Goal: Task Accomplishment & Management: Manage account settings

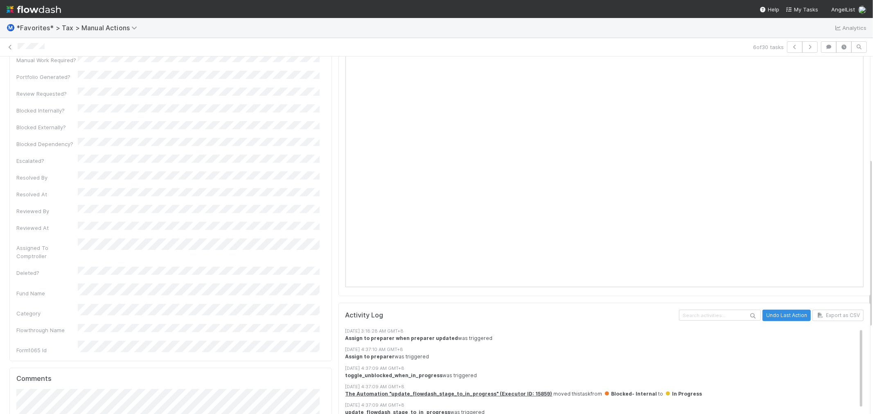
scroll to position [182, 0]
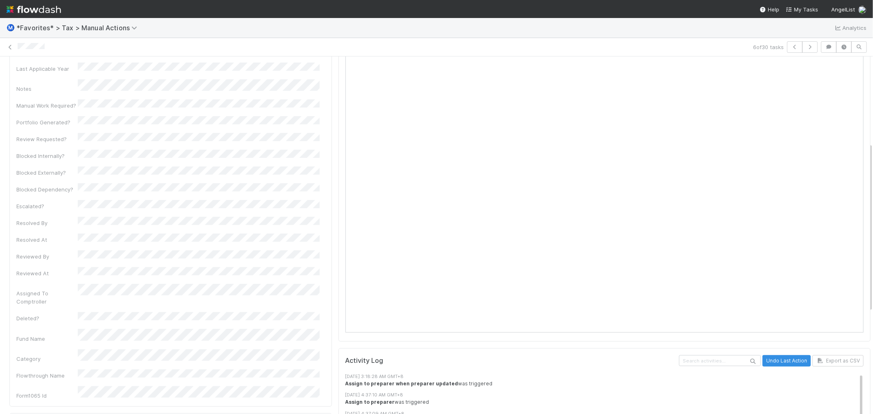
click at [326, 223] on div "Manual Flag Details Edit Preparer Milestone Status Reminder Priority MA Manual …" at bounding box center [170, 154] width 323 height 505
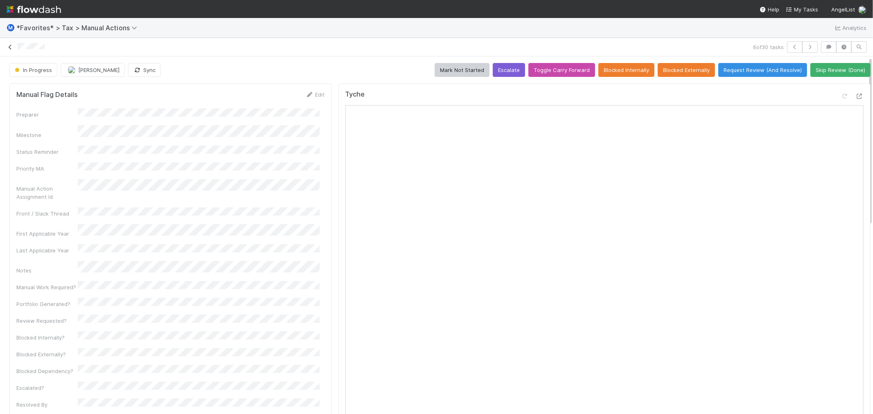
click at [7, 47] on icon at bounding box center [10, 47] width 8 height 5
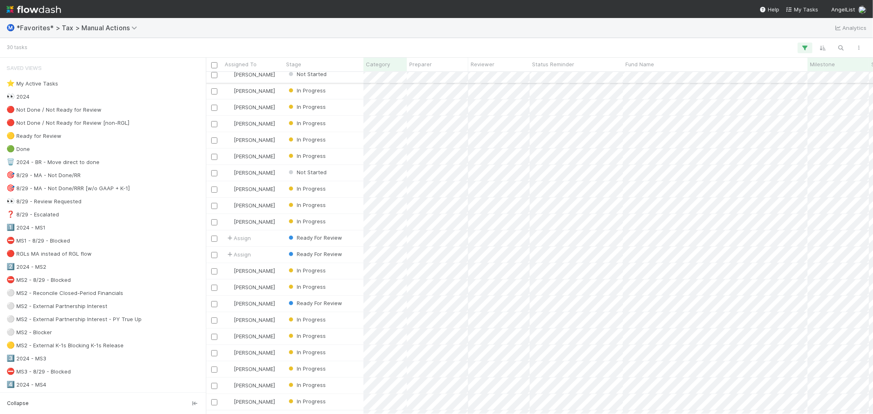
scroll to position [156, 0]
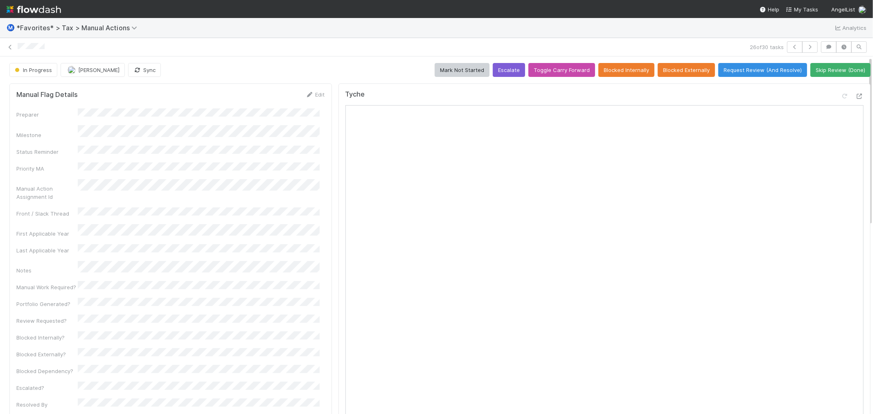
click at [235, 50] on div at bounding box center [382, 47] width 729 height 9
click at [13, 47] on icon at bounding box center [10, 47] width 8 height 5
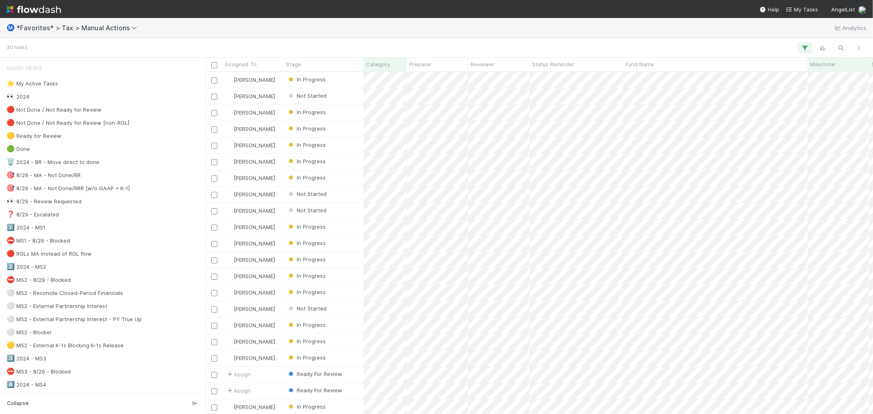
scroll to position [335, 661]
click at [542, 31] on div "Ⓜ️ *Favorites* > Tax > Manual Actions Analytics" at bounding box center [436, 28] width 873 height 20
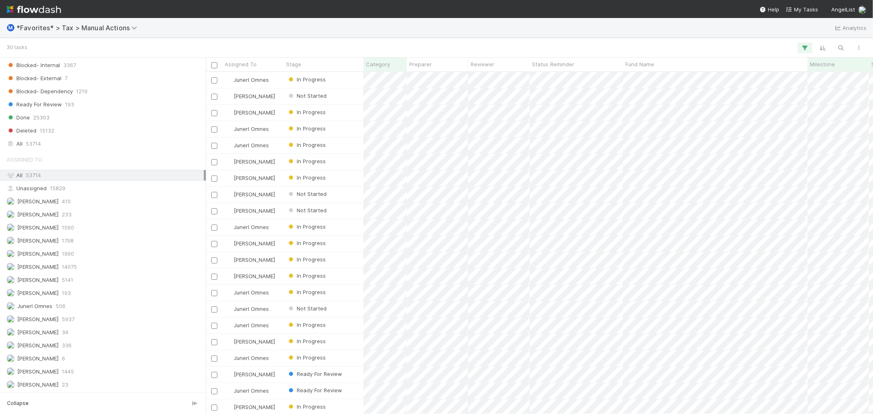
scroll to position [976, 0]
click at [68, 307] on div "Junerl Omnes 506" at bounding box center [105, 306] width 197 height 10
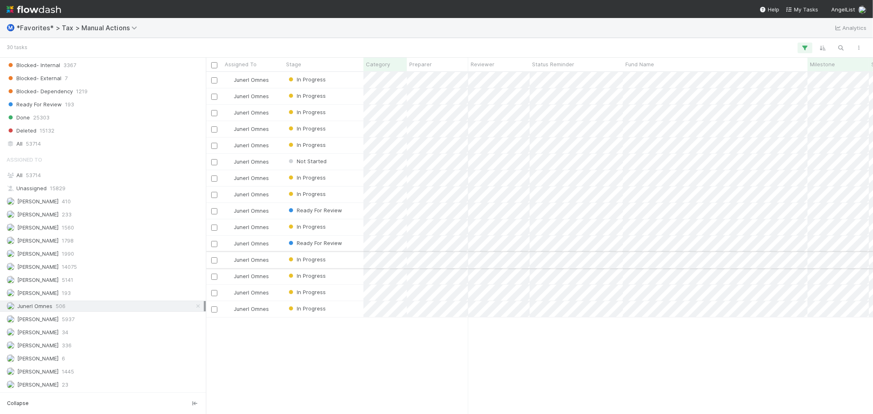
scroll to position [335, 661]
click at [328, 361] on div "Junerl Omnes In Progress [DATE] 1:14:18 AM [DATE] 7:26:41 AM 0 1 Junerl Omnes I…" at bounding box center [539, 243] width 667 height 342
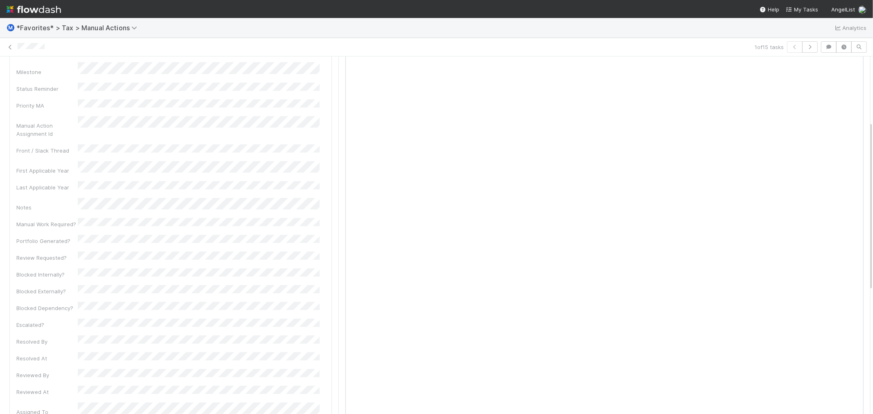
scroll to position [182, 0]
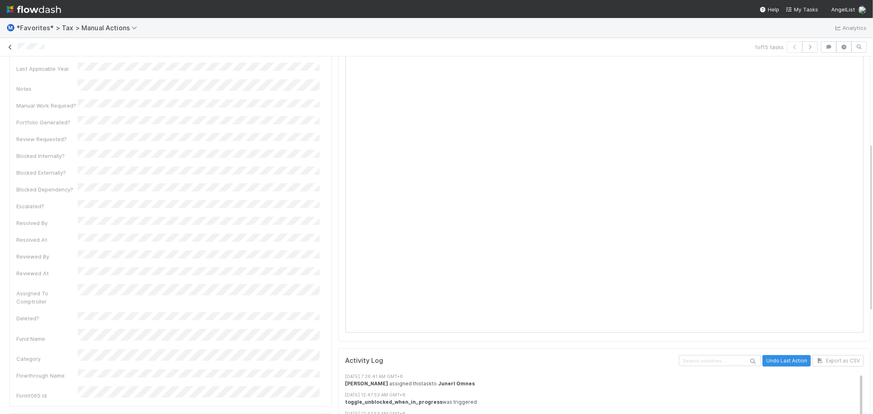
click at [10, 45] on icon at bounding box center [10, 47] width 8 height 5
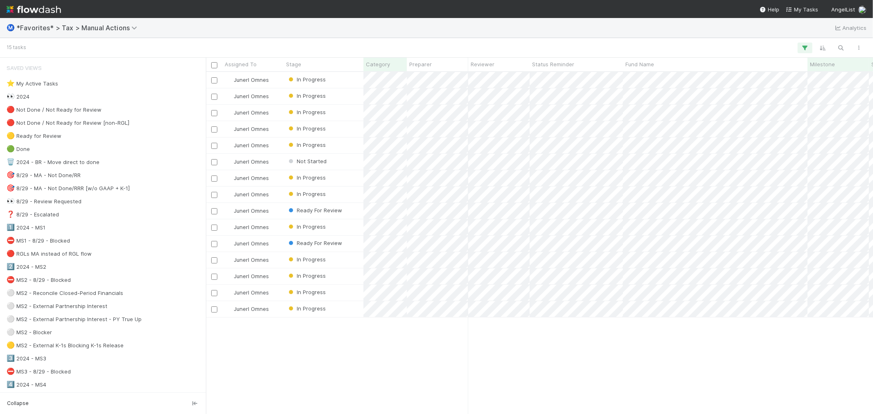
scroll to position [335, 661]
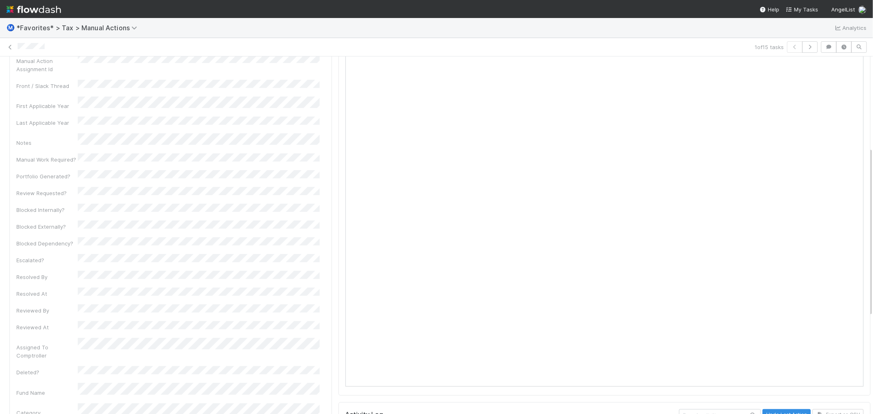
scroll to position [227, 0]
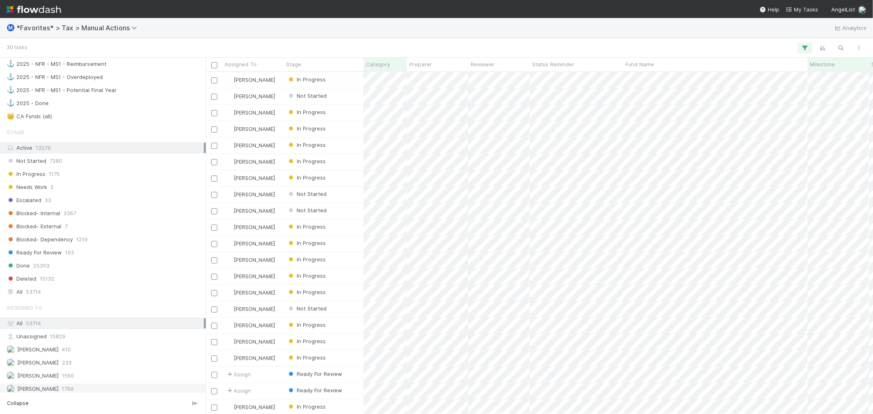
scroll to position [976, 0]
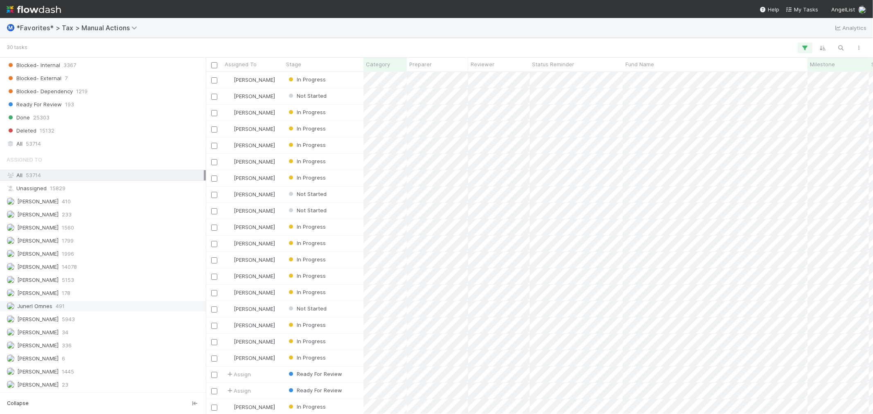
click at [93, 303] on div "Junerl Omnes 491" at bounding box center [105, 306] width 197 height 10
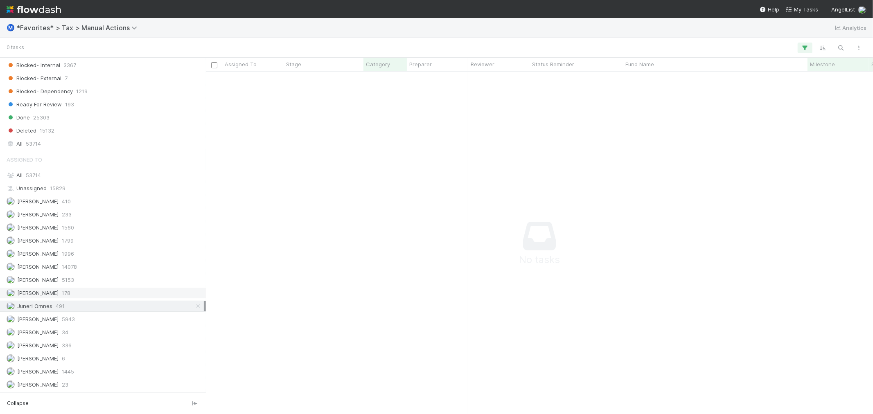
scroll to position [328, 654]
click at [115, 175] on div "All 53714" at bounding box center [105, 175] width 197 height 10
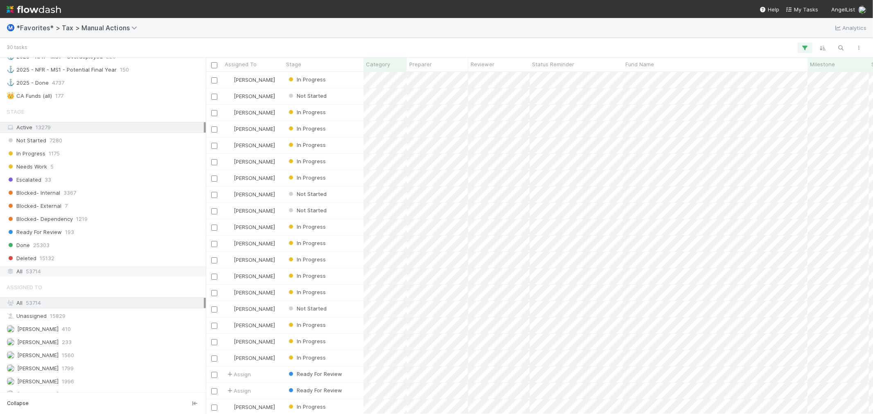
scroll to position [335, 661]
click at [124, 277] on div "All 53714" at bounding box center [105, 272] width 197 height 10
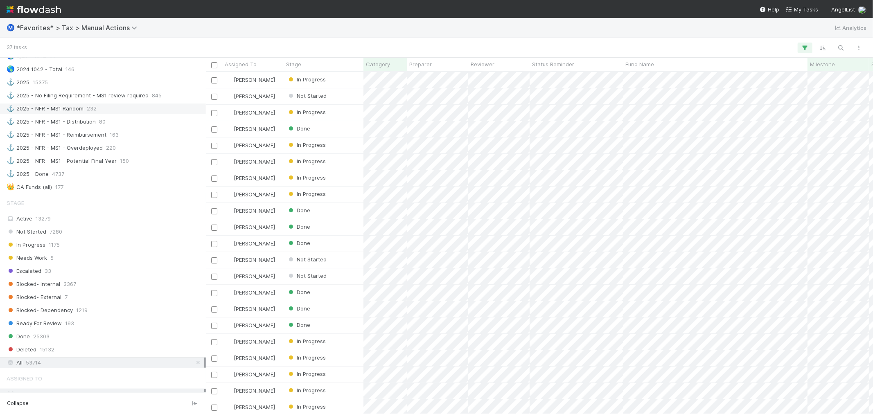
scroll to position [976, 0]
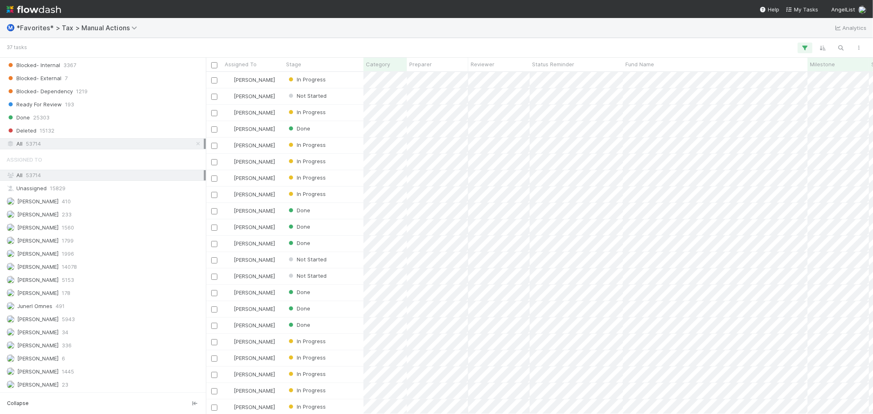
click at [382, 35] on div "Ⓜ️ *Favorites* > Tax > Manual Actions Analytics" at bounding box center [436, 28] width 873 height 20
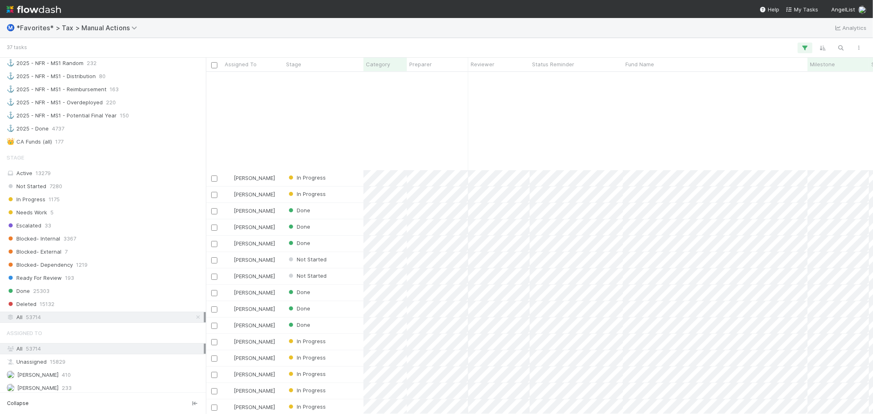
scroll to position [271, 0]
